Goal: Find specific page/section: Find specific page/section

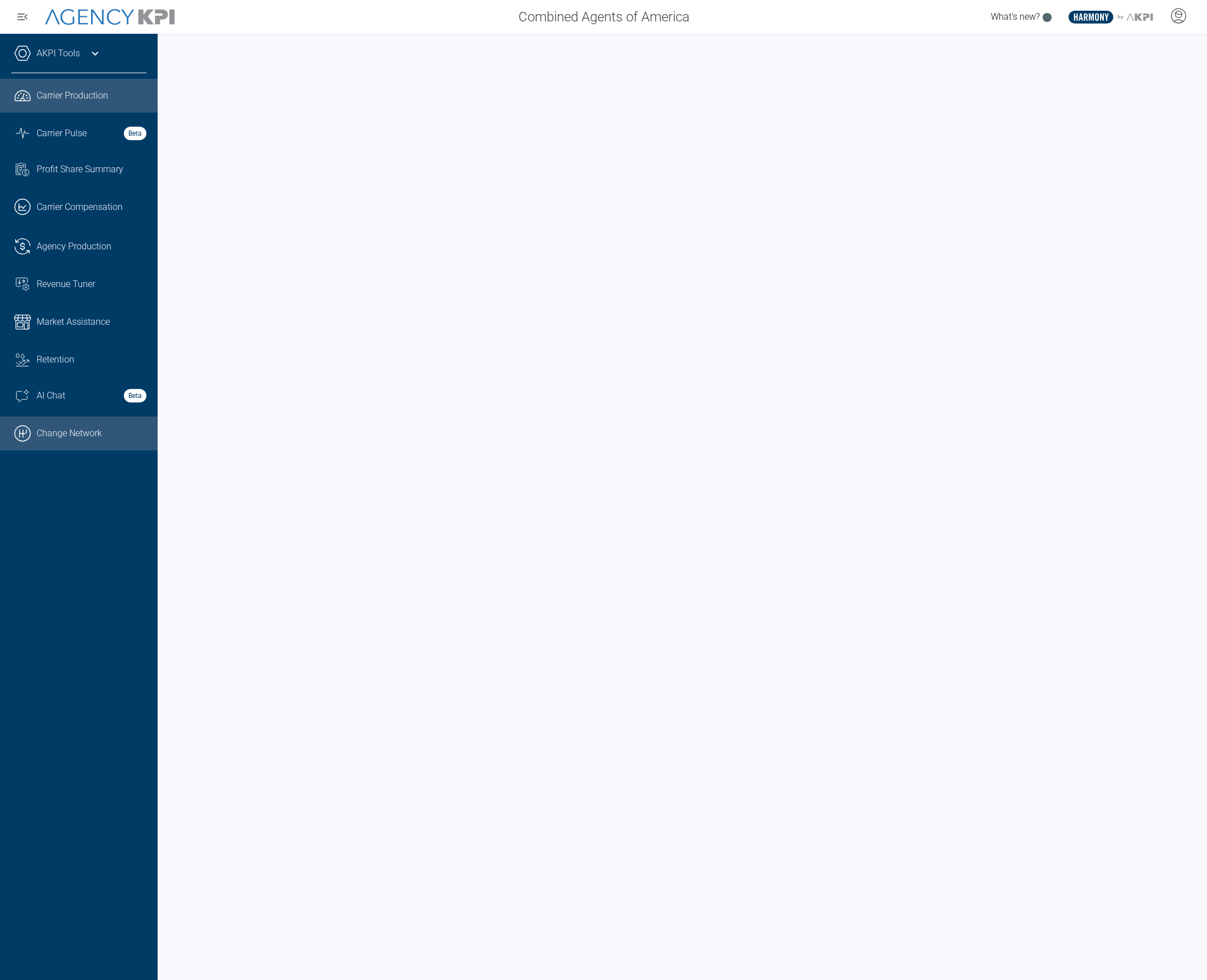
click at [97, 442] on link ".cls-1{fill:none;stroke:#000;stroke-linecap:round;stroke-linejoin:round;stroke-…" at bounding box center [78, 433] width 158 height 34
click at [1179, 21] on icon at bounding box center [1178, 15] width 16 height 16
click at [1176, 21] on icon at bounding box center [1178, 15] width 16 height 16
click at [1167, 35] on li "Admin Portal" at bounding box center [1133, 47] width 121 height 26
